Goal: Task Accomplishment & Management: Use online tool/utility

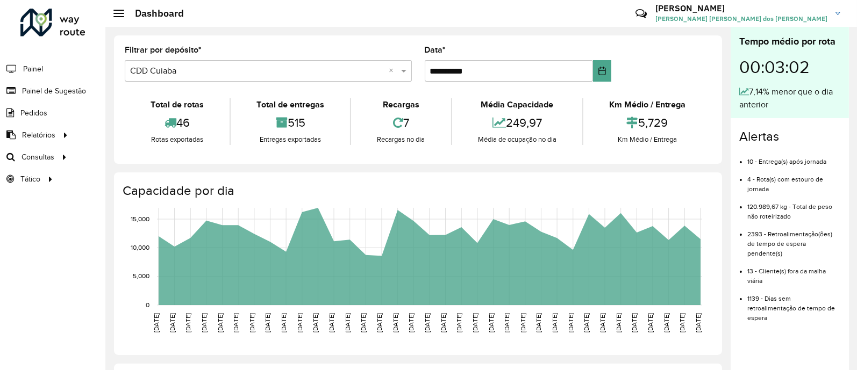
click at [62, 97] on link "Painel de Sugestão" at bounding box center [43, 90] width 86 height 21
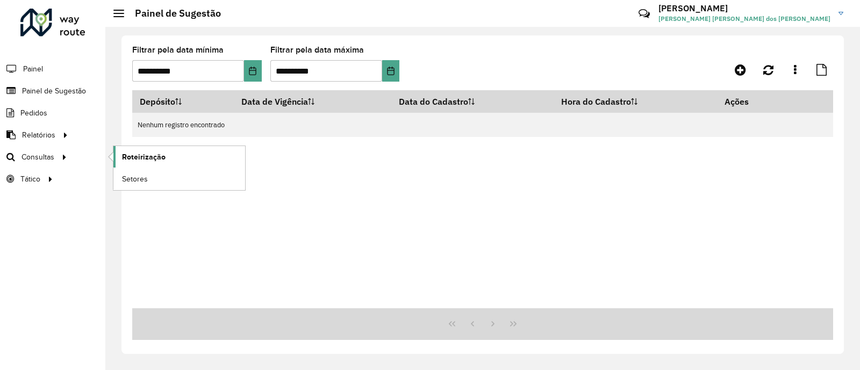
click at [149, 156] on span "Roteirização" at bounding box center [144, 157] width 44 height 11
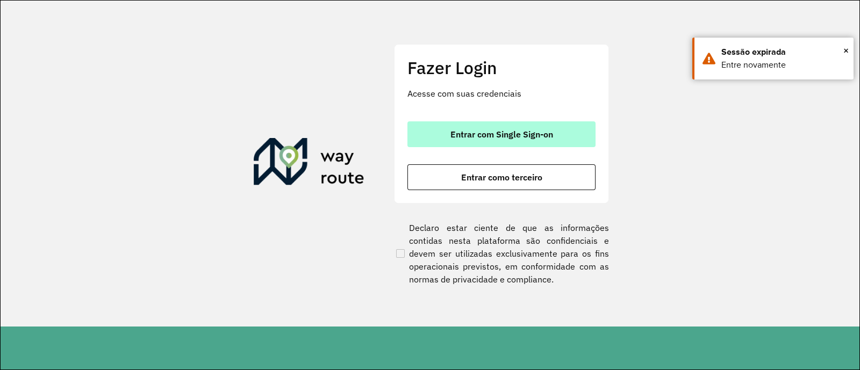
click at [525, 125] on button "Entrar com Single Sign-on" at bounding box center [501, 134] width 188 height 26
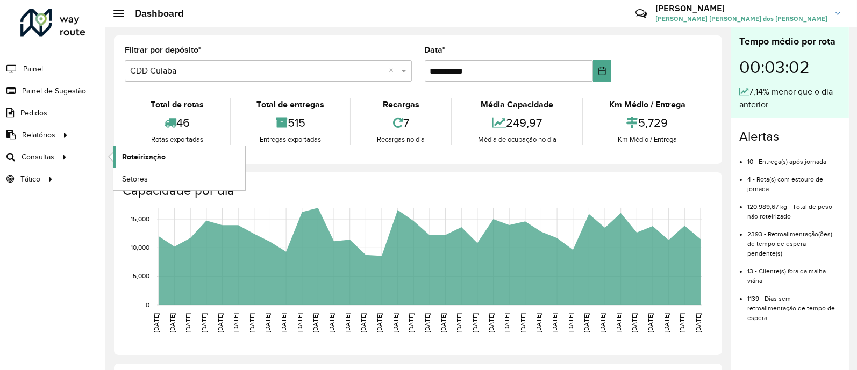
click at [126, 149] on link "Roteirização" at bounding box center [179, 156] width 132 height 21
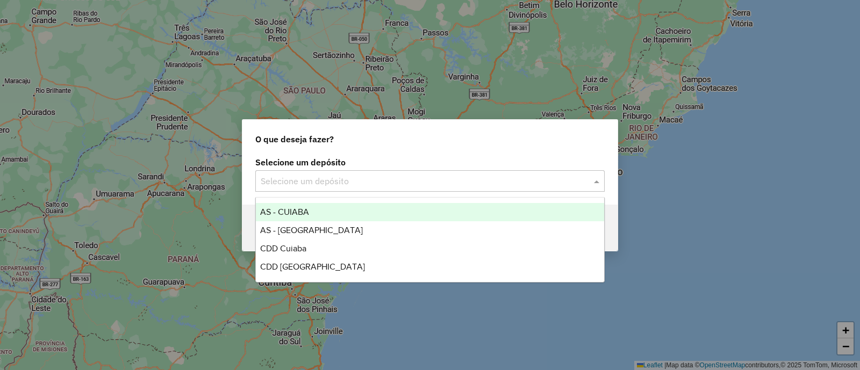
click at [373, 177] on input "text" at bounding box center [419, 181] width 317 height 13
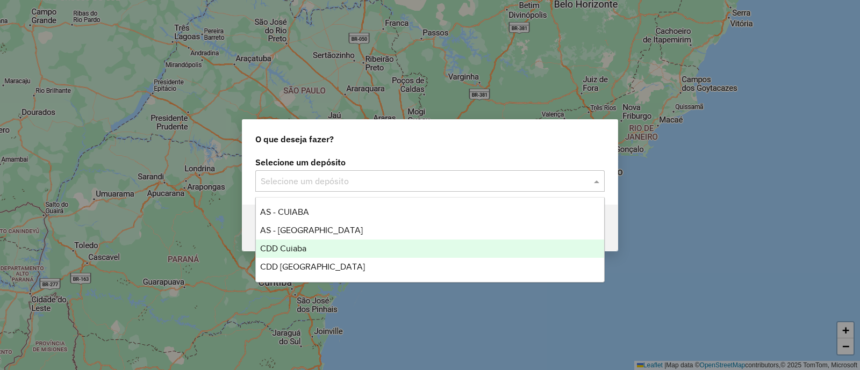
click at [331, 243] on div "CDD Cuiaba" at bounding box center [430, 249] width 348 height 18
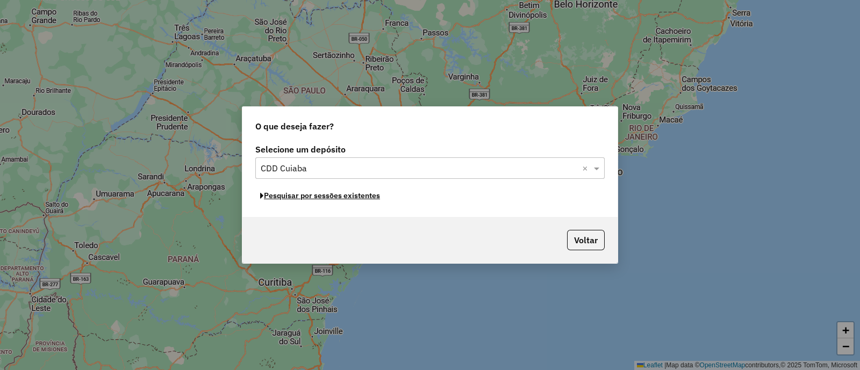
click at [347, 195] on button "Pesquisar por sessões existentes" at bounding box center [320, 196] width 130 height 17
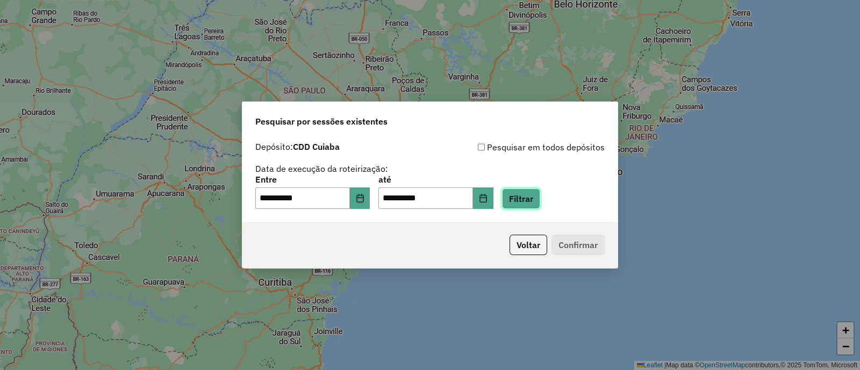
click at [535, 200] on button "Filtrar" at bounding box center [521, 199] width 38 height 20
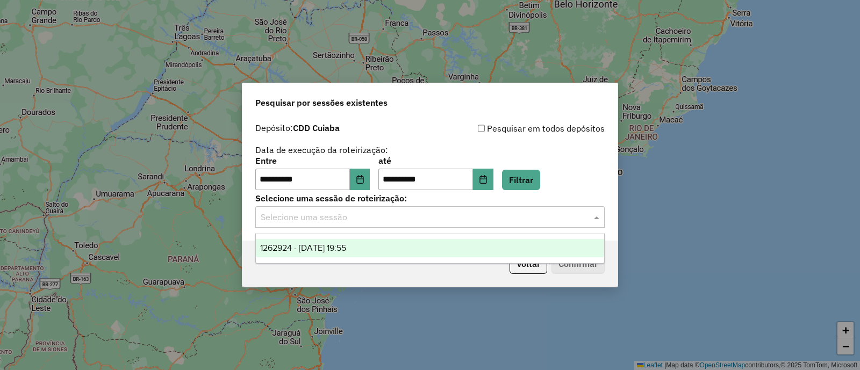
click at [543, 222] on input "text" at bounding box center [419, 217] width 317 height 13
click at [486, 250] on div "1262924 - [DATE] 19:55" at bounding box center [430, 248] width 348 height 18
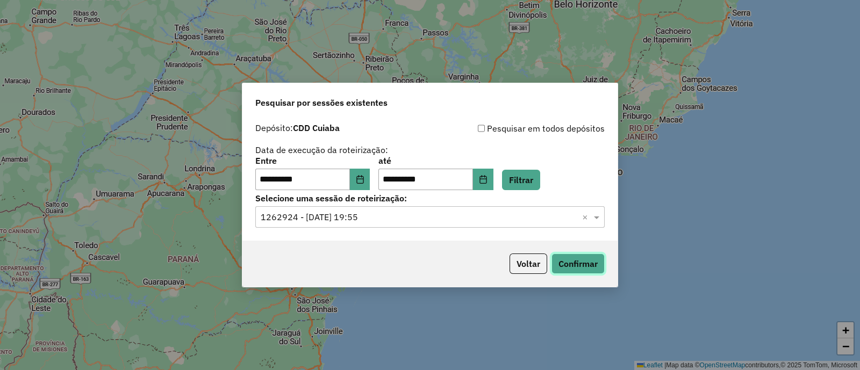
click at [585, 259] on button "Confirmar" at bounding box center [577, 264] width 53 height 20
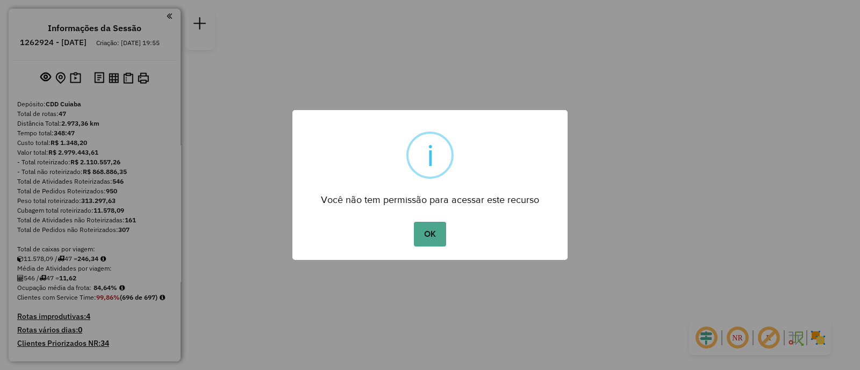
click at [414, 222] on button "OK" at bounding box center [430, 234] width 32 height 25
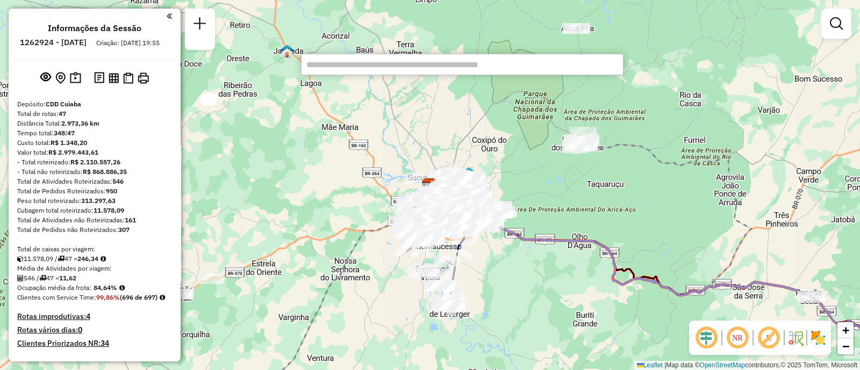
paste input "*****"
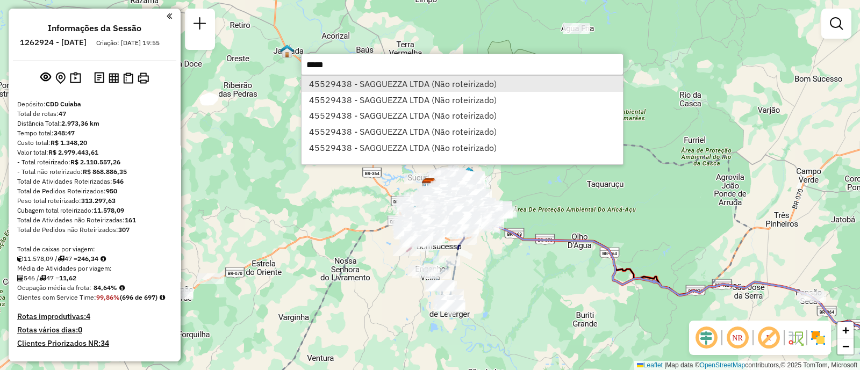
type input "*****"
click at [422, 83] on li "45529438 - SAGGUEZZA LTDA (Não roteirizado)" at bounding box center [461, 84] width 321 height 16
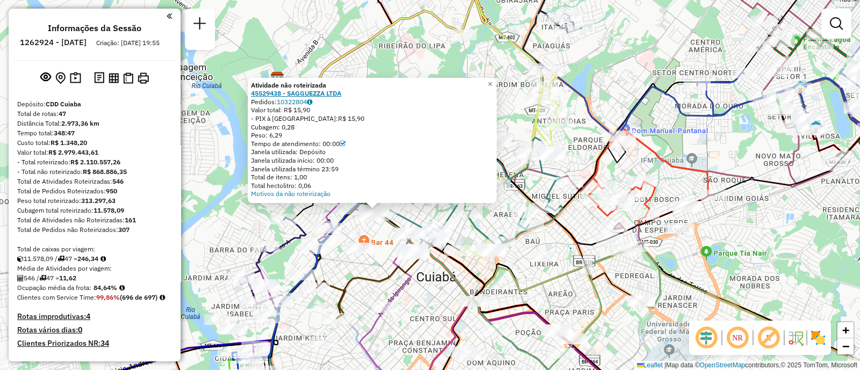
click at [308, 89] on strong "45529438 - SAGGUEZZA LTDA" at bounding box center [296, 93] width 90 height 8
click at [322, 194] on link "Motivos da não roteirização" at bounding box center [291, 194] width 80 height 8
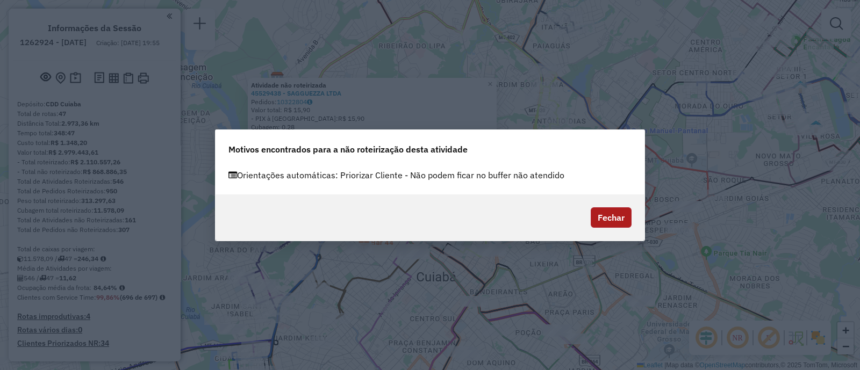
click at [617, 217] on button "Fechar" at bounding box center [611, 217] width 41 height 20
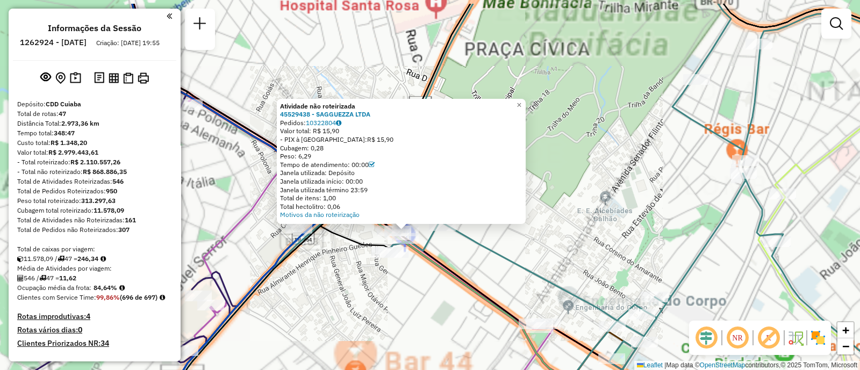
drag, startPoint x: 357, startPoint y: 217, endPoint x: 370, endPoint y: 254, distance: 39.3
click at [370, 254] on div "Rota 46 - Placa RTE0H21 45515513 - COMIDA DA FAZENDA RE Atividade não roteiriza…" at bounding box center [430, 185] width 860 height 370
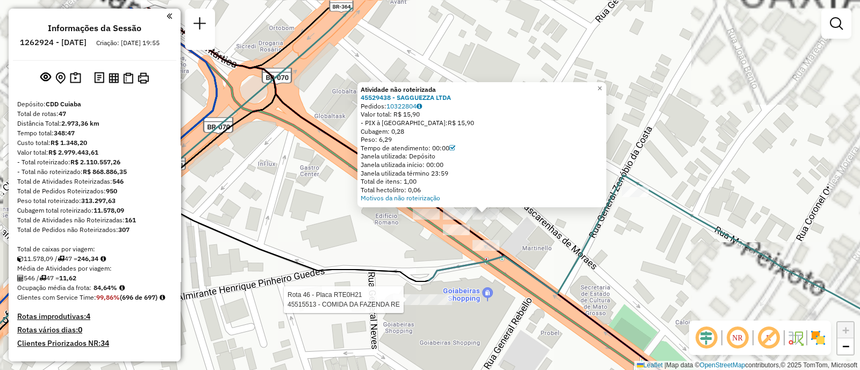
drag, startPoint x: 391, startPoint y: 210, endPoint x: 362, endPoint y: 275, distance: 70.5
click at [362, 264] on div "Rota 46 - Placa RTE0H21 45515513 - COMIDA DA FAZENDA RE Atividade não roteiriza…" at bounding box center [430, 185] width 860 height 370
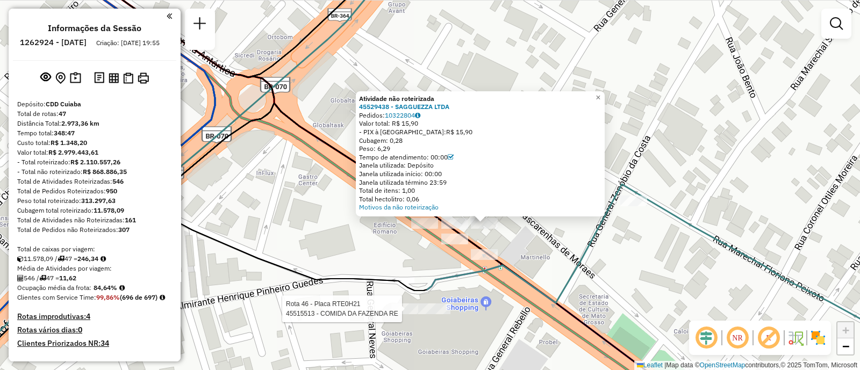
click at [362, 275] on icon at bounding box center [249, 127] width 356 height 328
select select "**********"
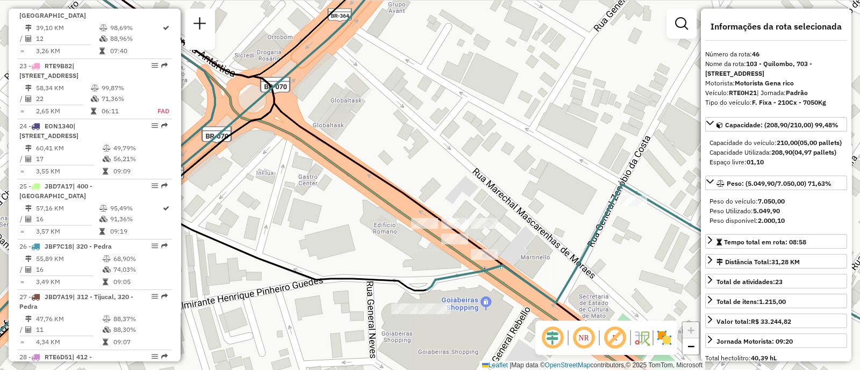
scroll to position [3172, 0]
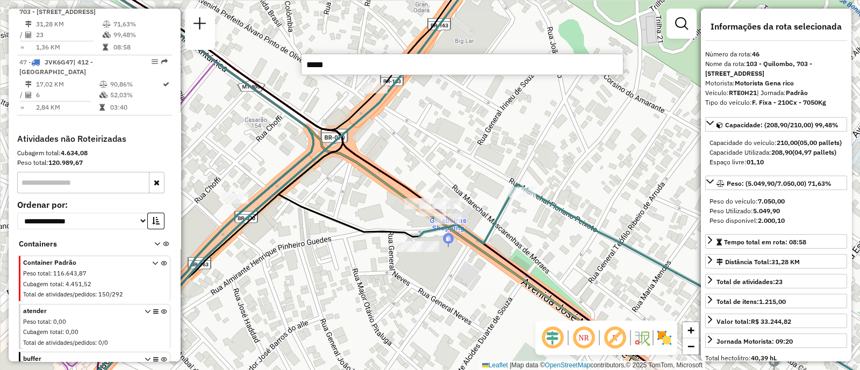
type input "*****"
